Goal: Information Seeking & Learning: Find contact information

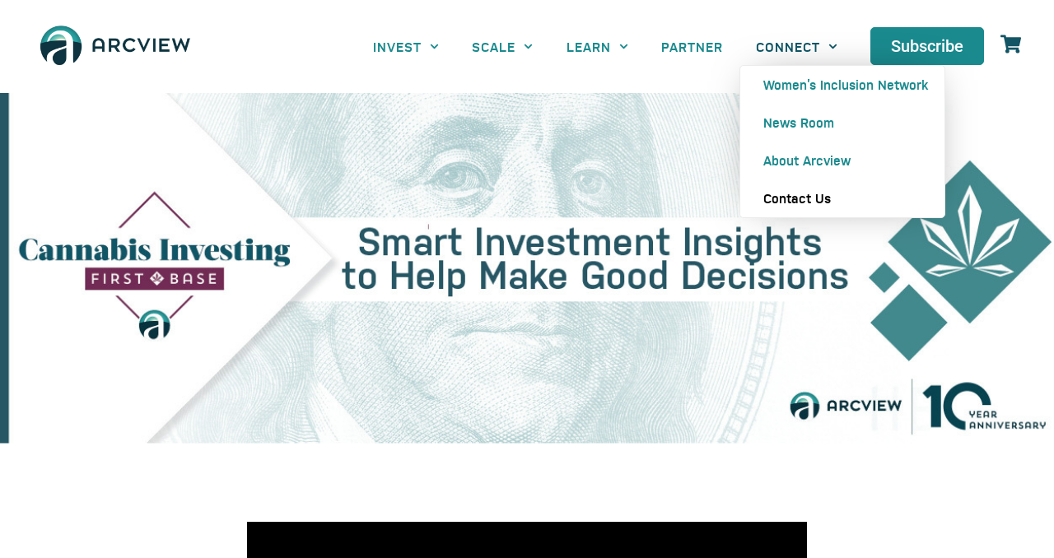
click at [813, 204] on link "Contact Us" at bounding box center [842, 199] width 204 height 38
